Goal: Task Accomplishment & Management: Manage account settings

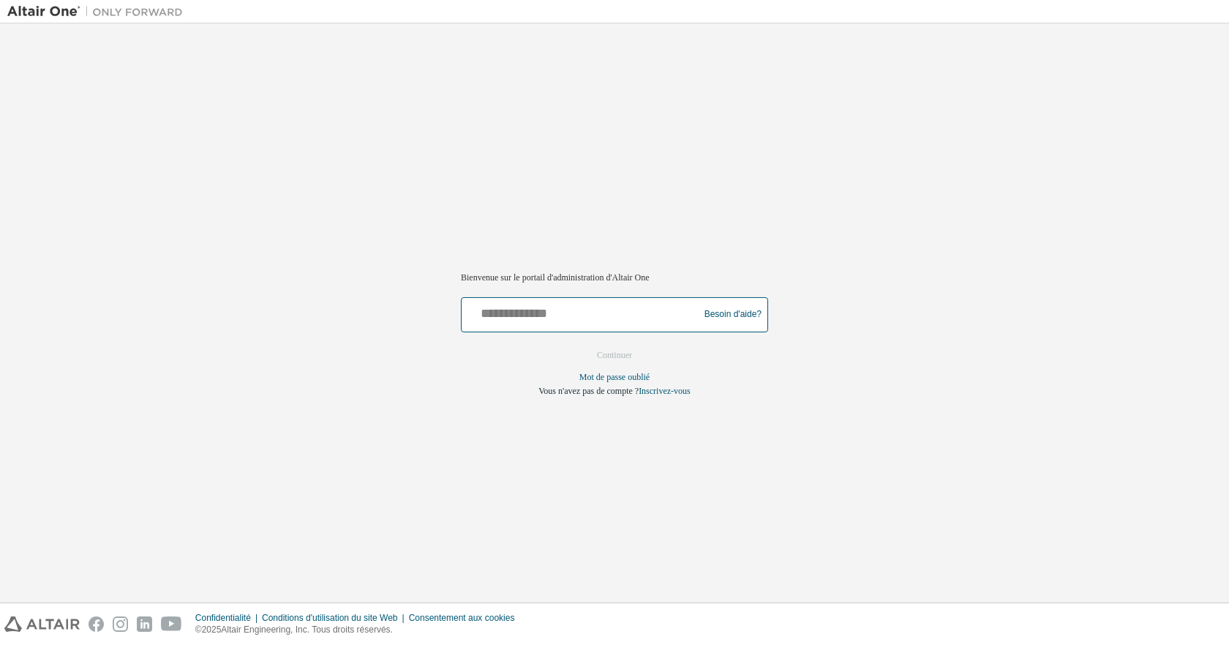
click at [513, 315] on input "text" at bounding box center [582, 311] width 230 height 21
type input "**********"
click at [614, 352] on font "Continuer" at bounding box center [614, 355] width 35 height 10
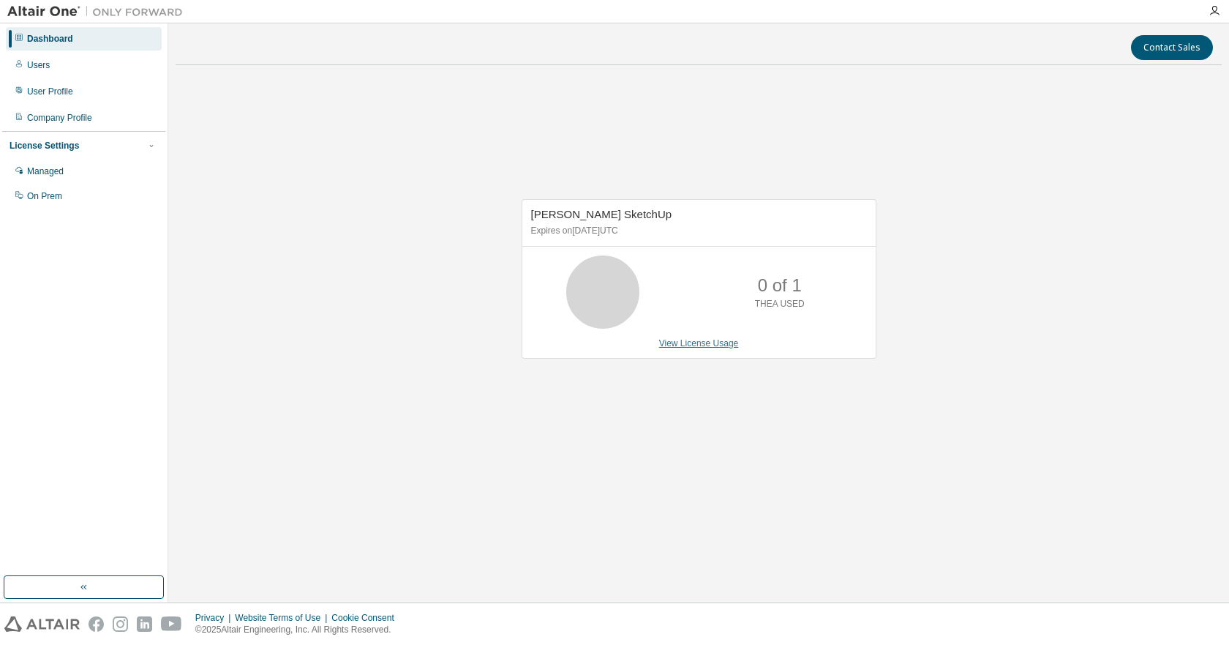
click at [704, 347] on link "View License Usage" at bounding box center [699, 343] width 80 height 10
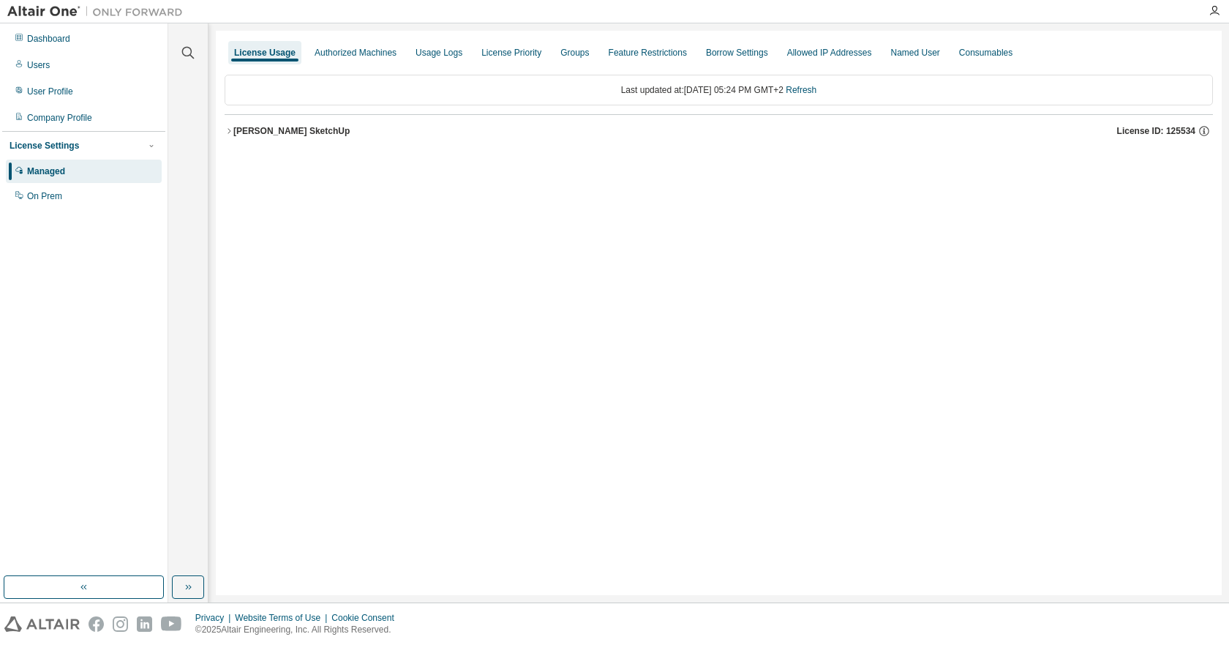
click at [1136, 131] on span "License ID: 125534" at bounding box center [1156, 131] width 78 height 12
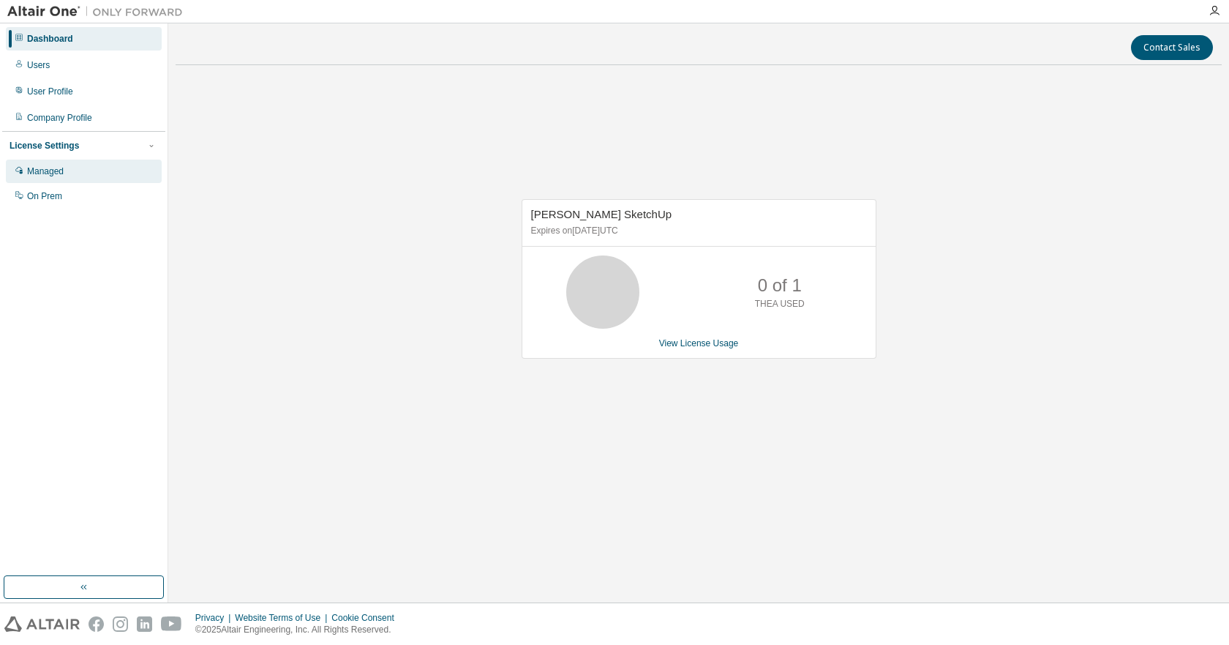
click at [53, 179] on div "Managed" at bounding box center [84, 170] width 156 height 23
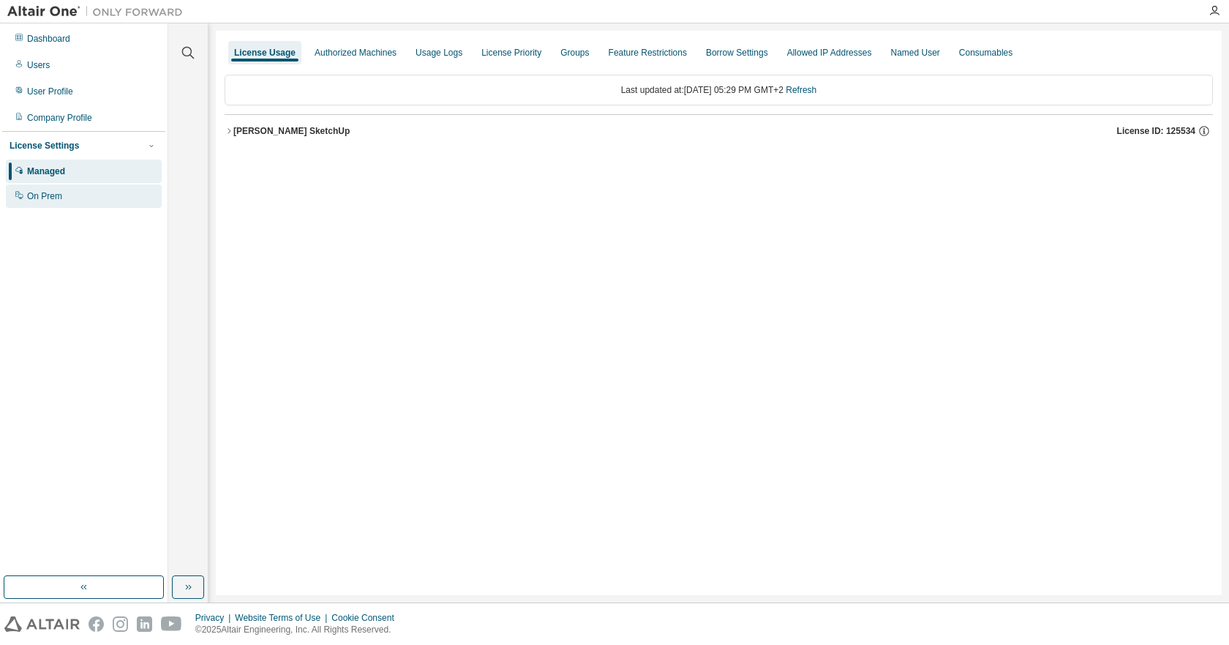
click at [39, 194] on div "On Prem" at bounding box center [44, 196] width 35 height 12
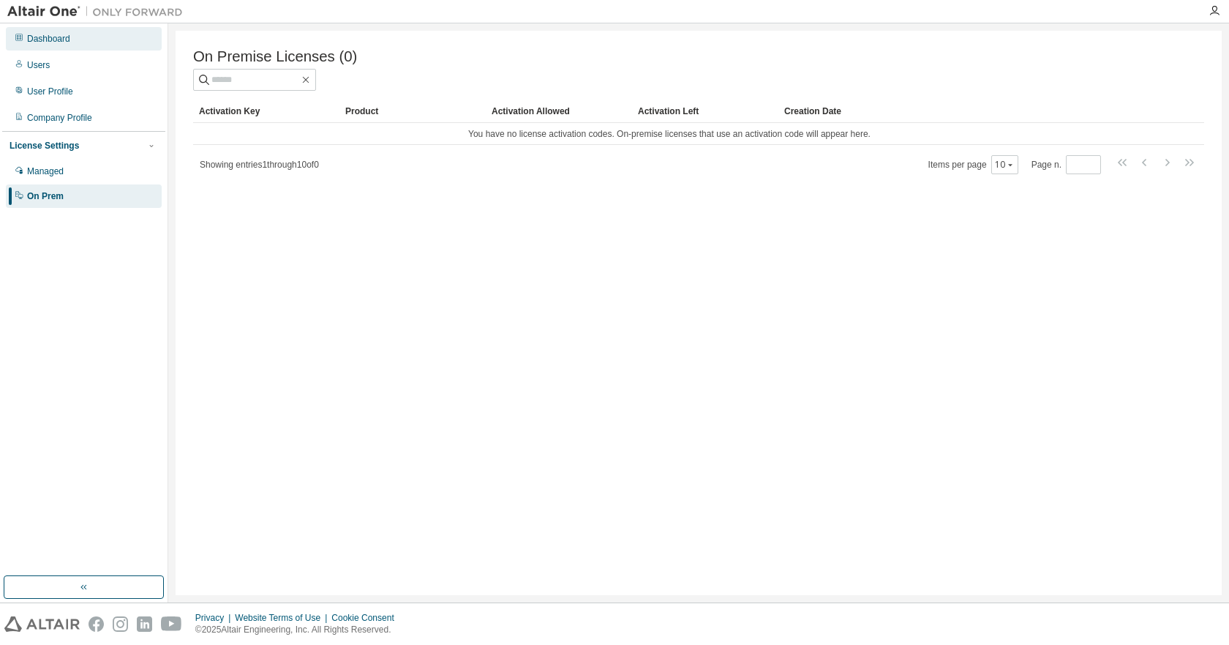
click at [63, 38] on div "Dashboard" at bounding box center [48, 39] width 43 height 12
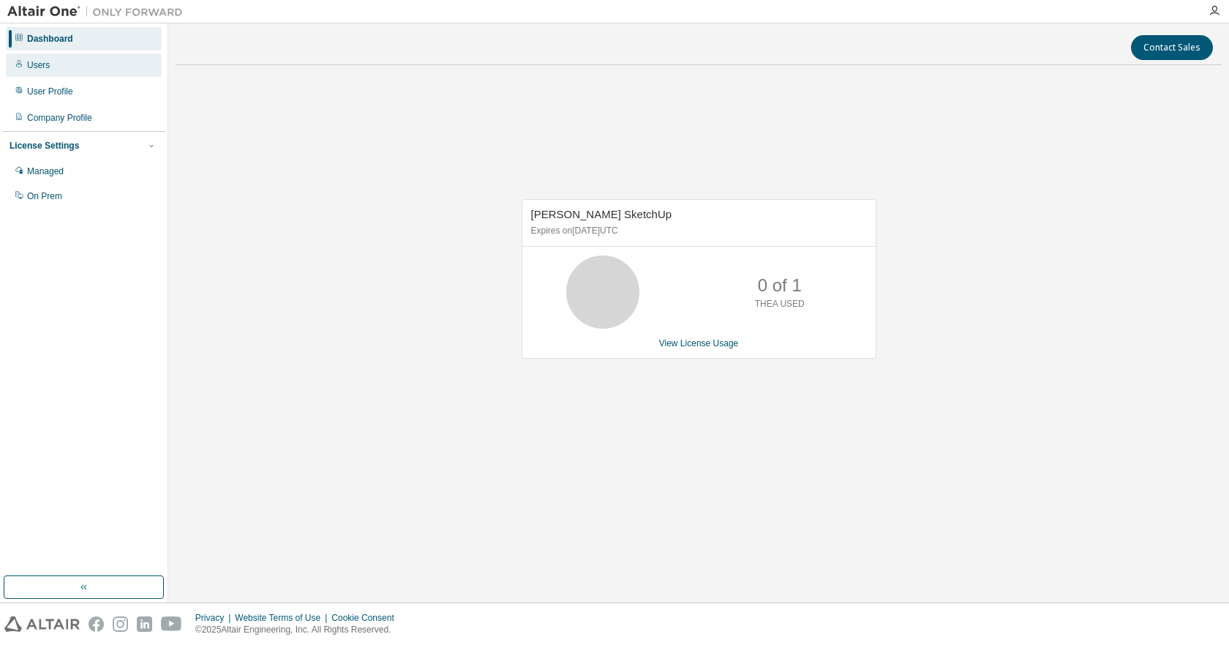
click at [47, 70] on div "Users" at bounding box center [38, 65] width 23 height 12
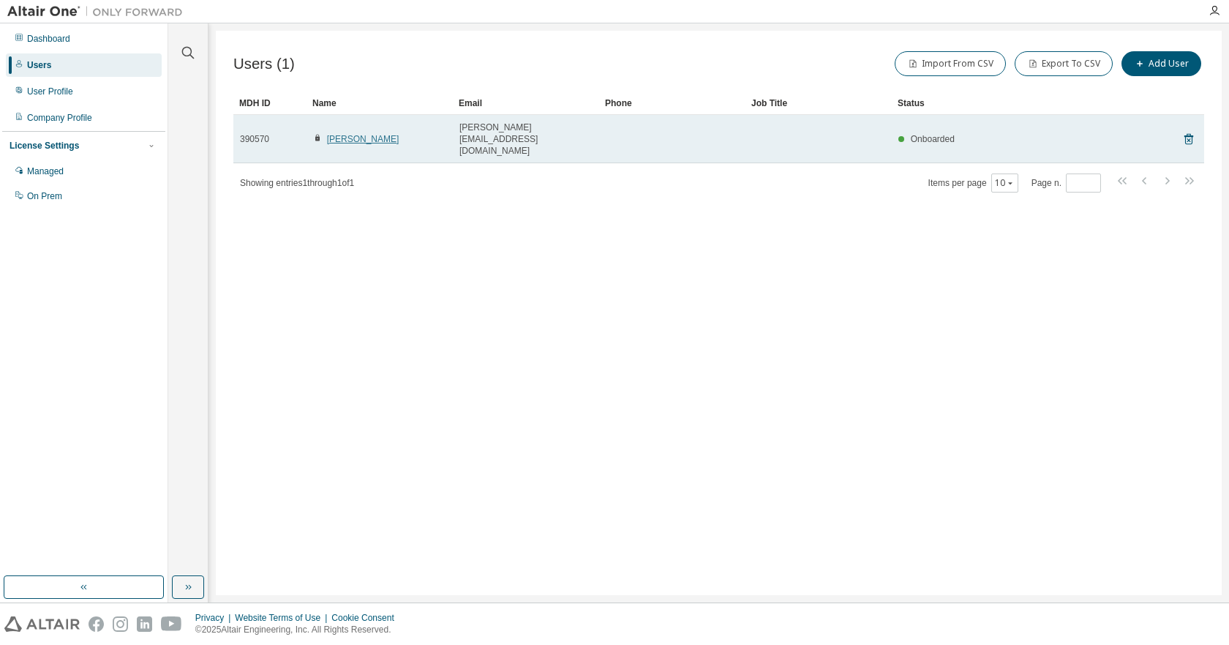
click at [342, 134] on link "Agnes Guiu" at bounding box center [363, 139] width 72 height 10
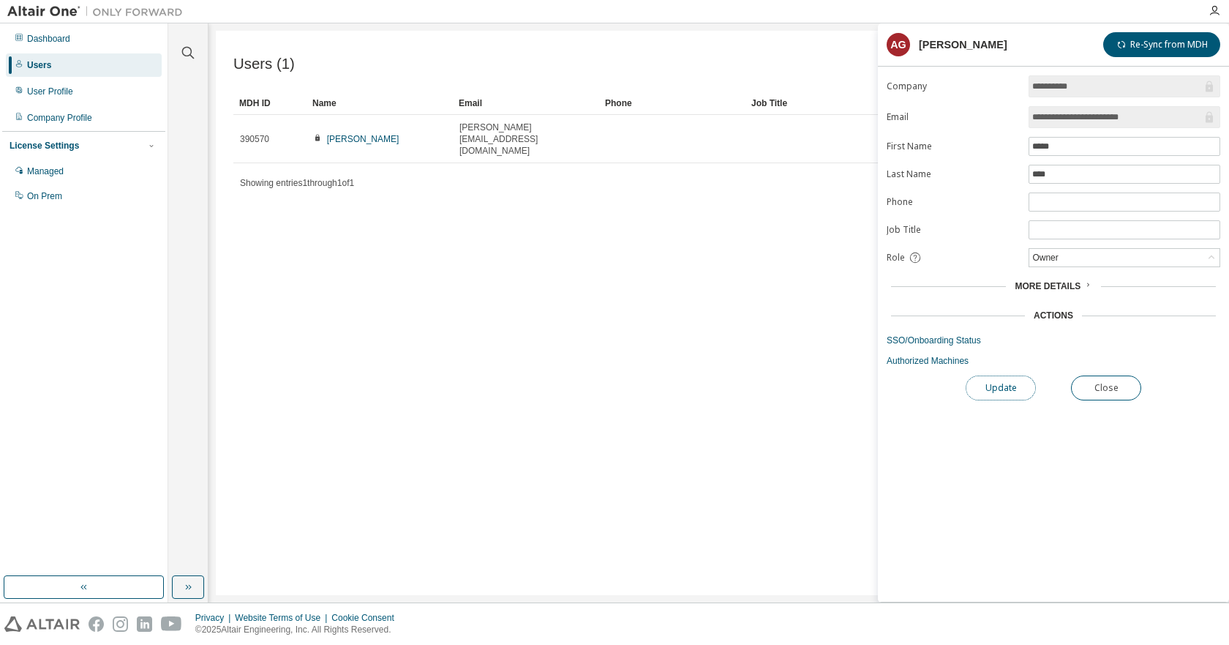
click at [1001, 384] on button "Update" at bounding box center [1001, 387] width 70 height 25
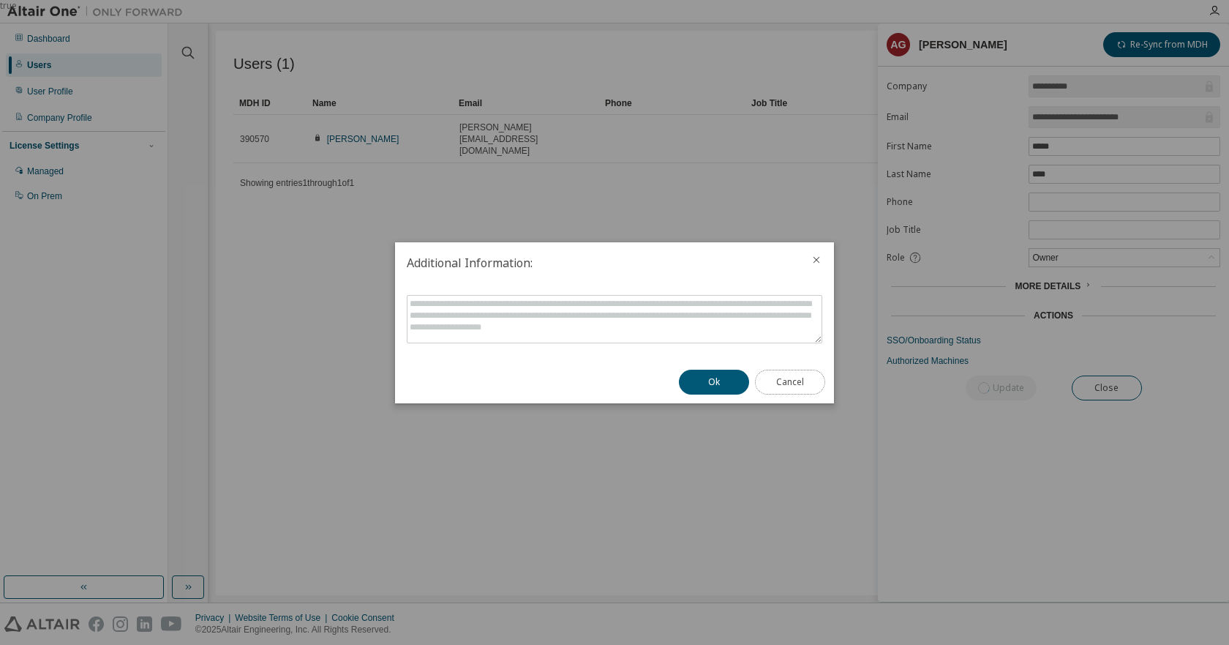
click at [786, 388] on button "Cancel" at bounding box center [790, 381] width 70 height 25
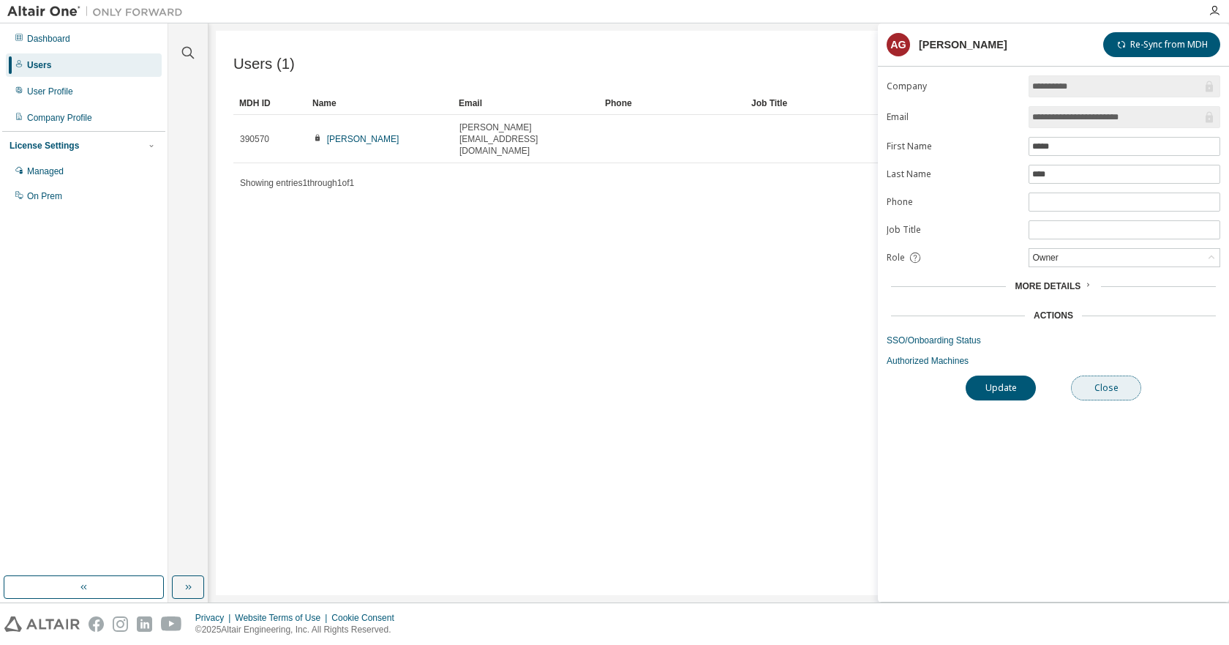
click at [1112, 388] on button "Close" at bounding box center [1106, 387] width 70 height 25
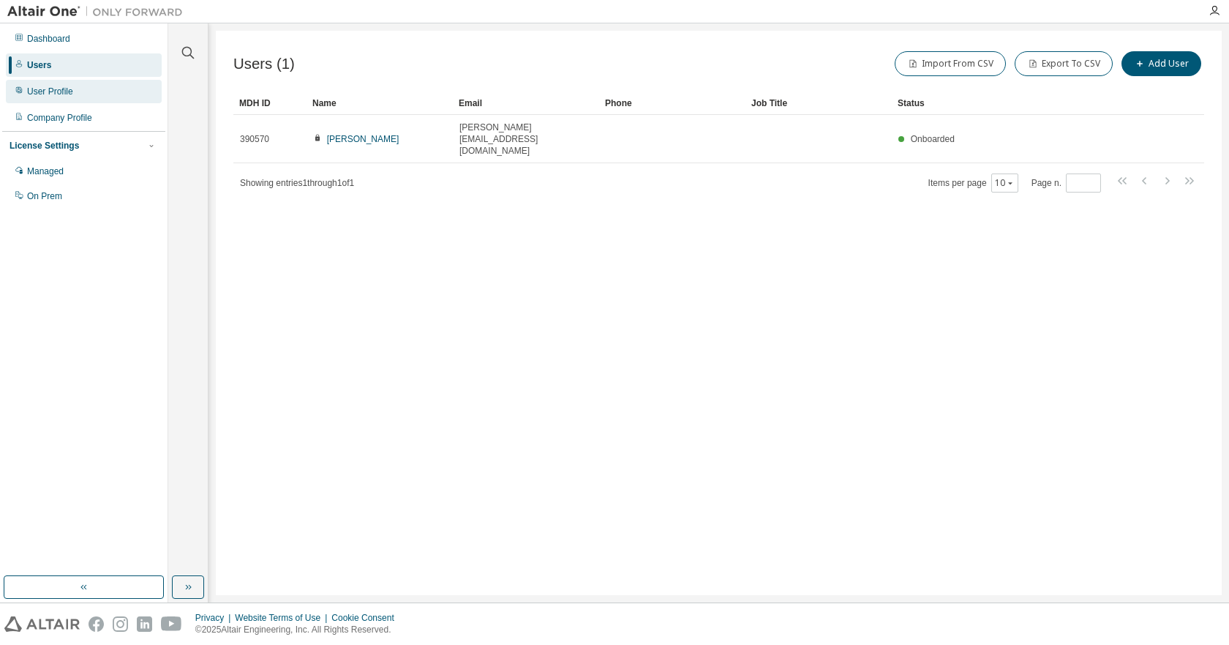
click at [60, 85] on div "User Profile" at bounding box center [84, 91] width 156 height 23
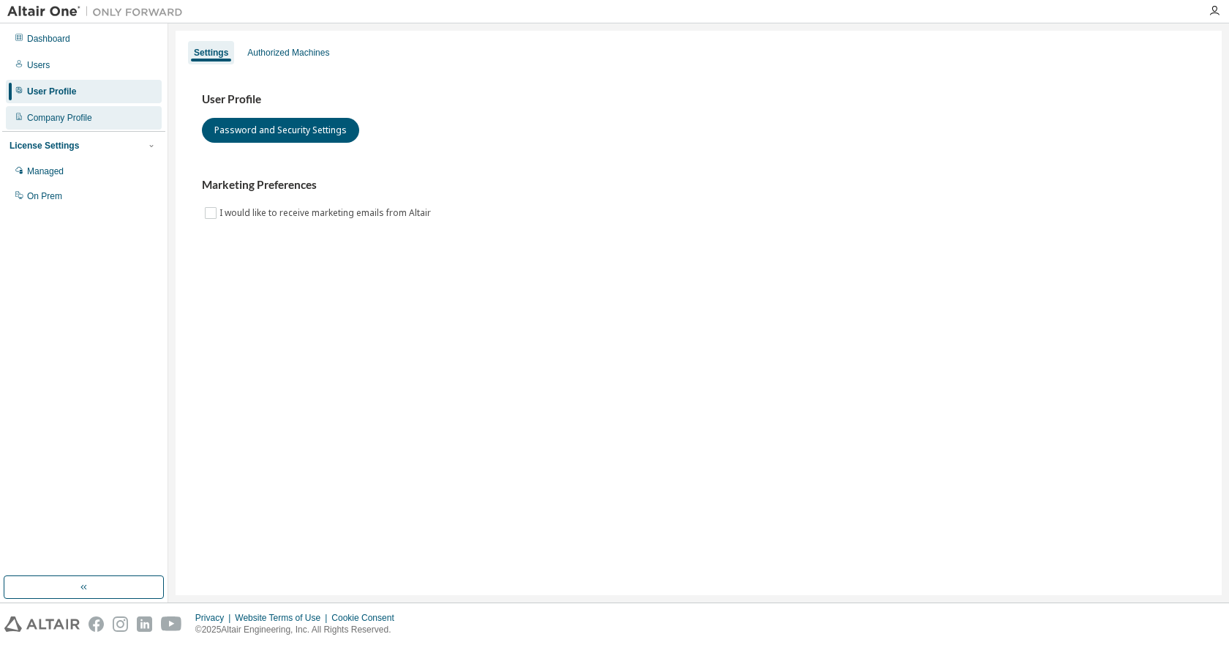
click at [64, 122] on div "Company Profile" at bounding box center [59, 118] width 65 height 12
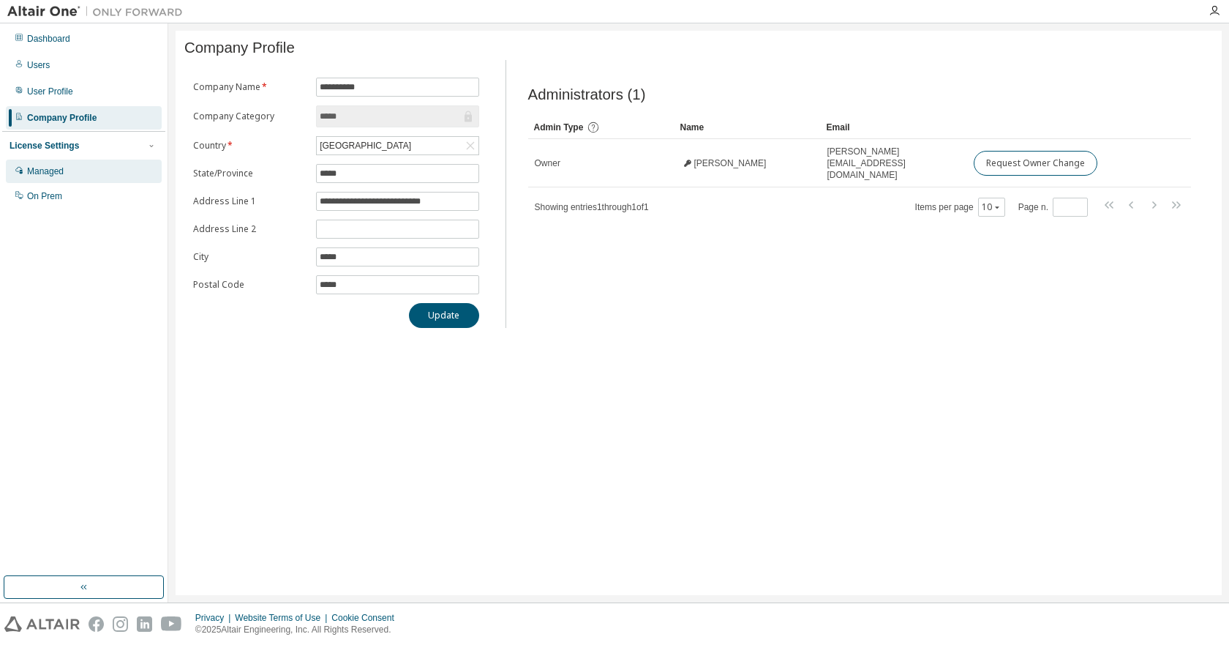
click at [46, 175] on div "Managed" at bounding box center [45, 171] width 37 height 12
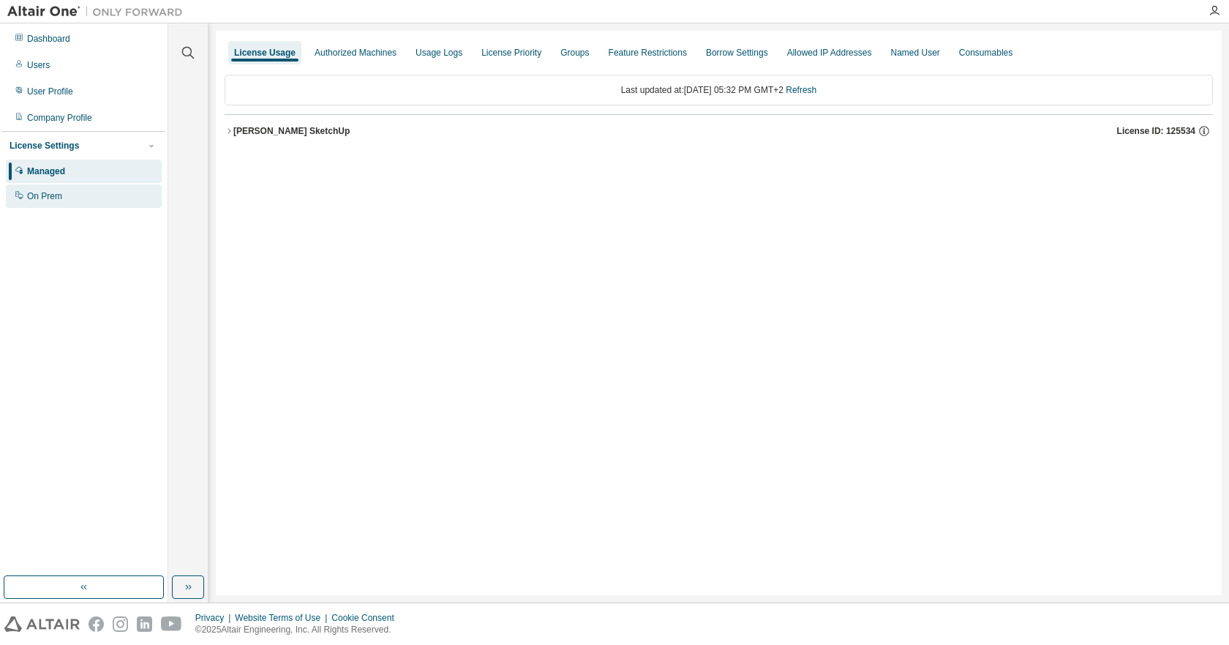
click at [46, 200] on div "On Prem" at bounding box center [44, 196] width 35 height 12
